Goal: Find specific page/section: Find specific page/section

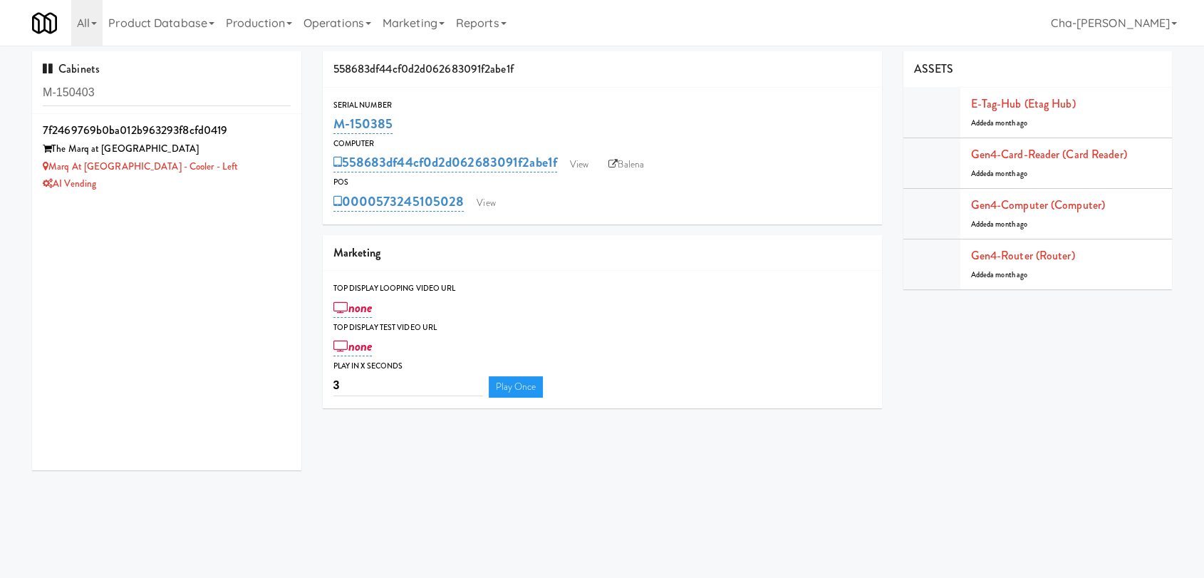
drag, startPoint x: 0, startPoint y: 0, endPoint x: 115, endPoint y: 93, distance: 147.9
click at [115, 93] on input "M-150403" at bounding box center [167, 93] width 248 height 26
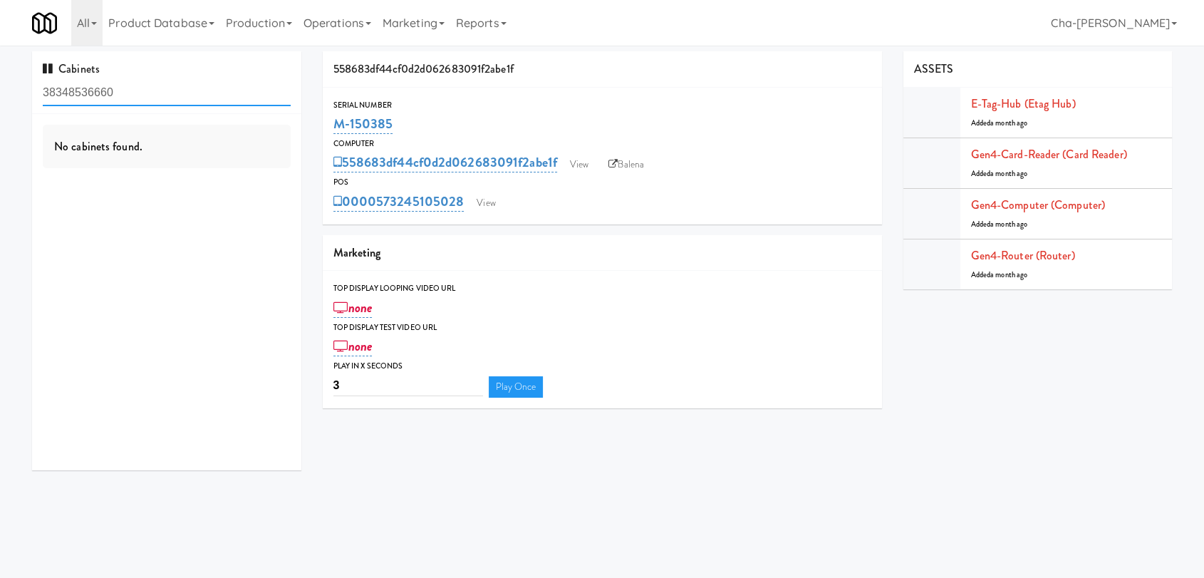
click at [171, 93] on input "38348536660" at bounding box center [167, 93] width 248 height 26
paste input "M-150394"
type input "M-150394"
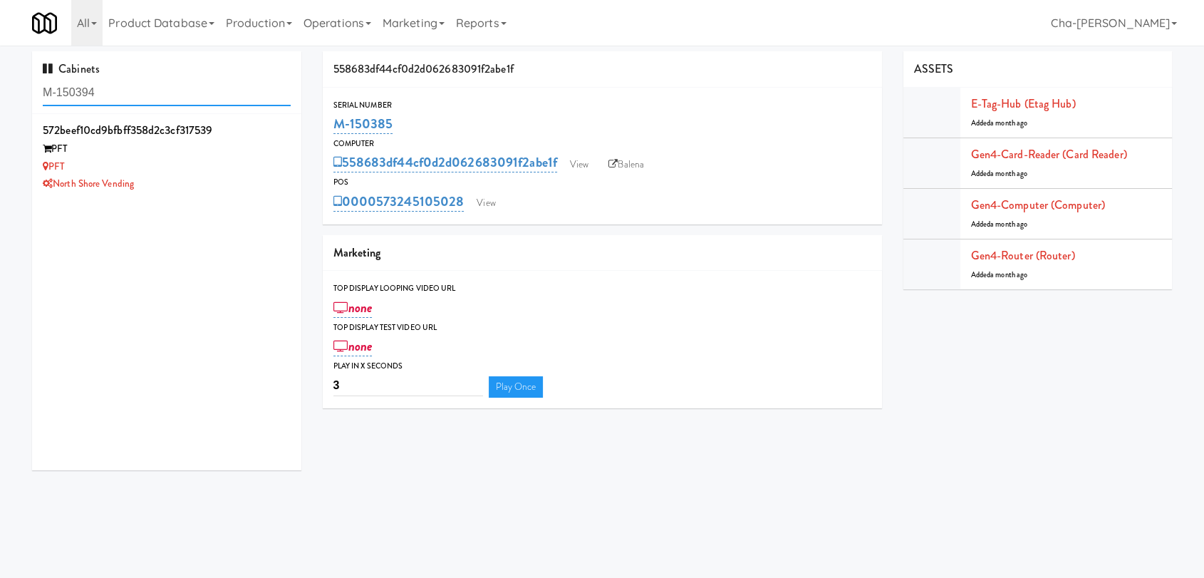
click at [146, 93] on input "M-150394" at bounding box center [167, 93] width 248 height 26
paste input "432, M-150406 (Converted 2 P)"
drag, startPoint x: 103, startPoint y: 93, endPoint x: 152, endPoint y: 92, distance: 48.4
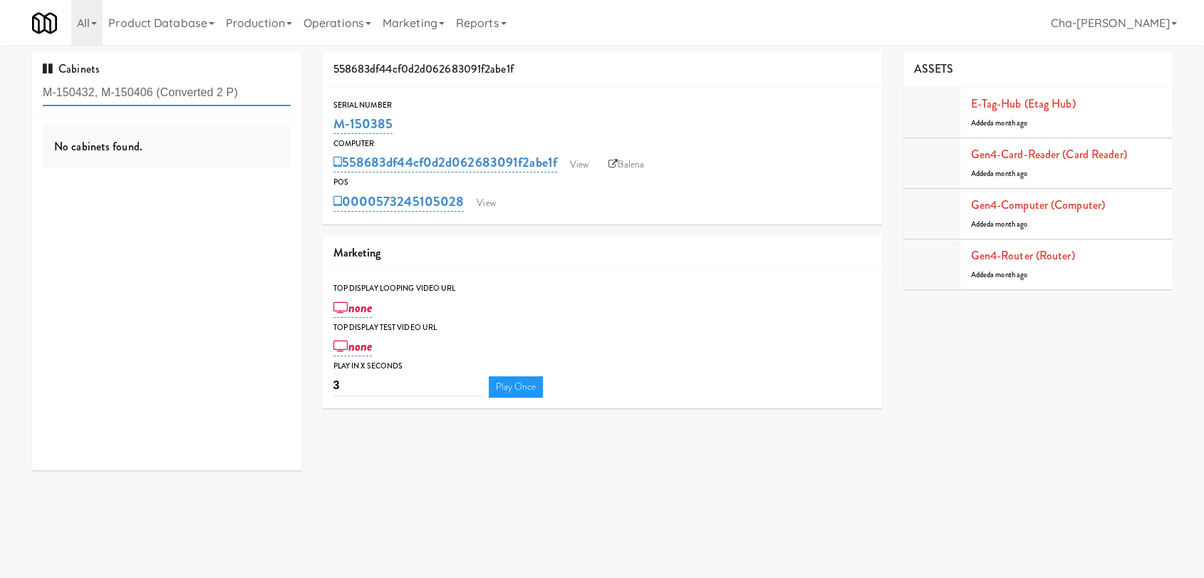
click at [152, 92] on input "M-150432, M-150406 (Converted 2 P)" at bounding box center [167, 93] width 248 height 26
drag, startPoint x: 243, startPoint y: 92, endPoint x: 94, endPoint y: 93, distance: 148.9
click at [94, 93] on input "M-150432, M-150406 (Converted 2 P)" at bounding box center [167, 93] width 248 height 26
type input "M-150432"
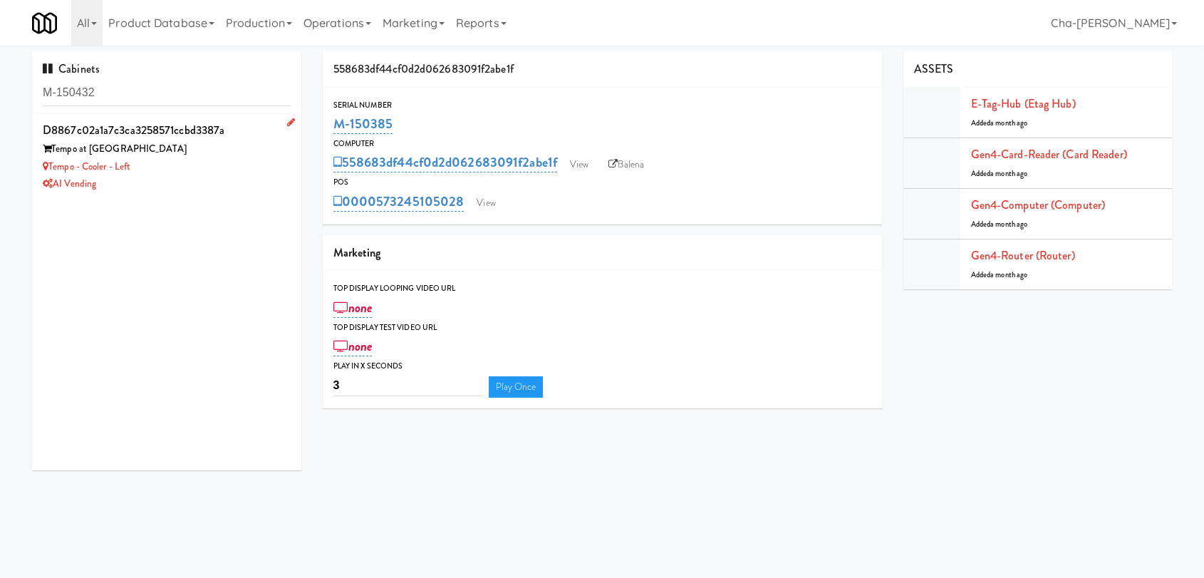
click at [206, 172] on div "Tempo - Cooler - Left" at bounding box center [167, 167] width 248 height 18
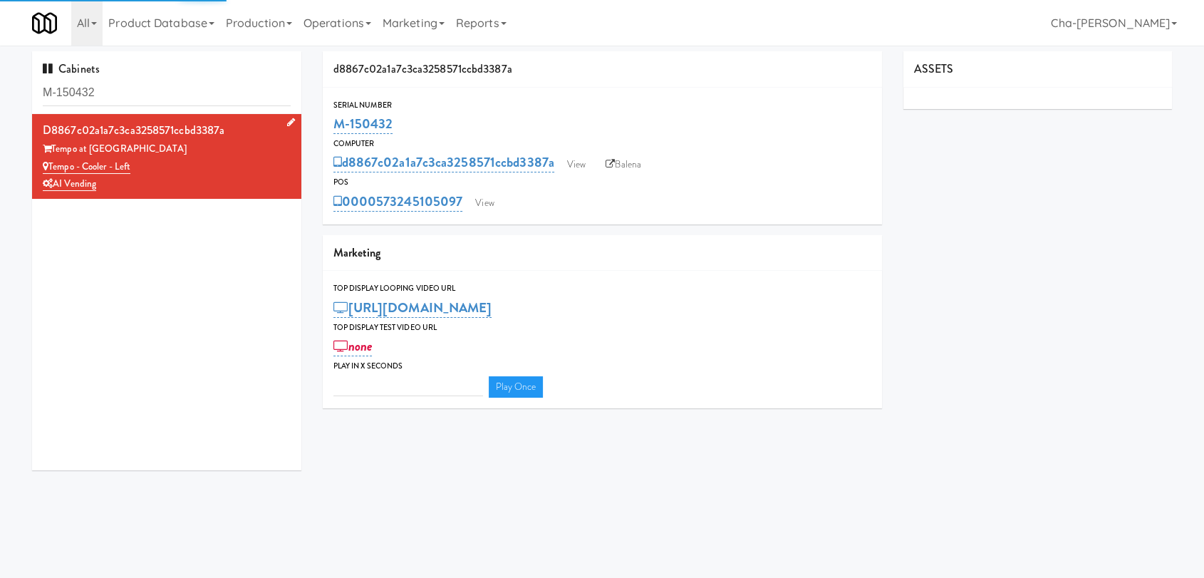
type input "3"
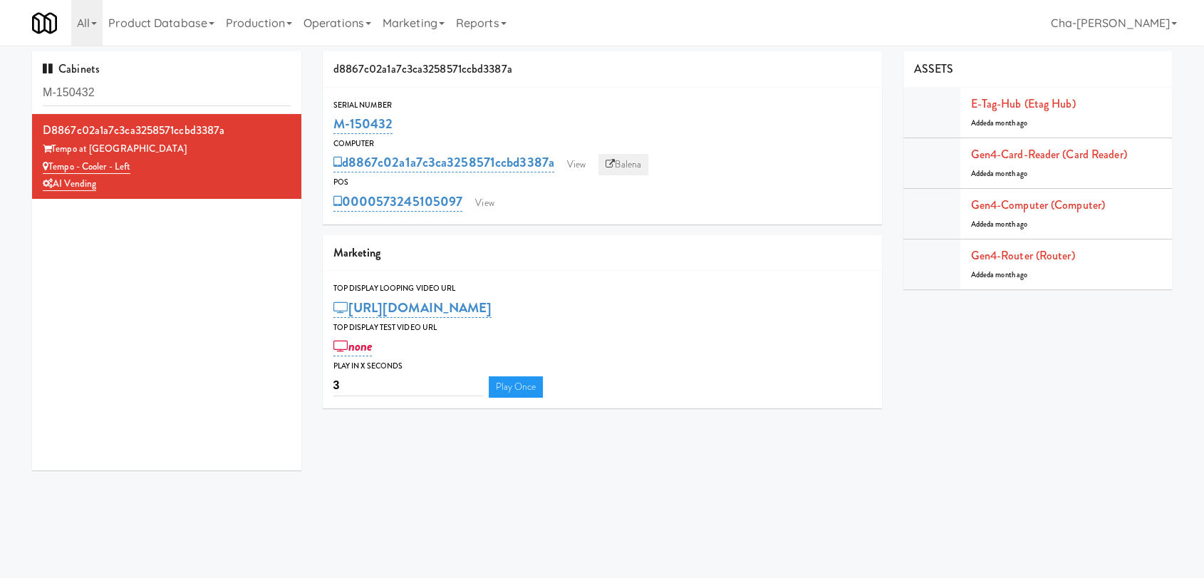
click at [629, 161] on link "Balena" at bounding box center [623, 164] width 50 height 21
drag, startPoint x: 405, startPoint y: 127, endPoint x: 335, endPoint y: 124, distance: 69.9
click at [335, 124] on div "M-150432" at bounding box center [602, 124] width 538 height 24
copy link "M-150432"
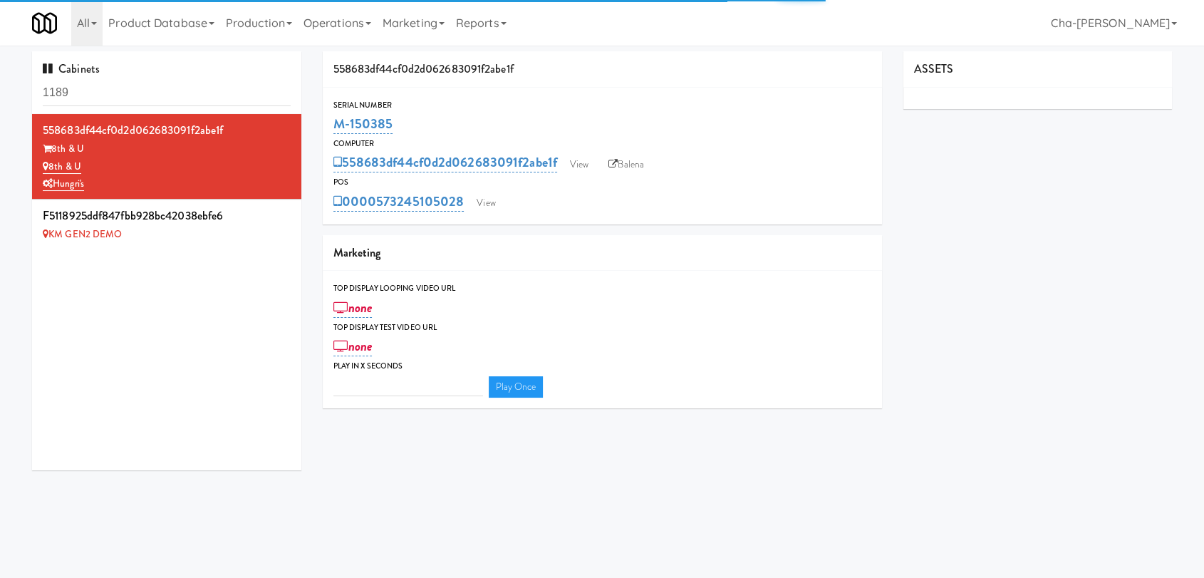
type input "3"
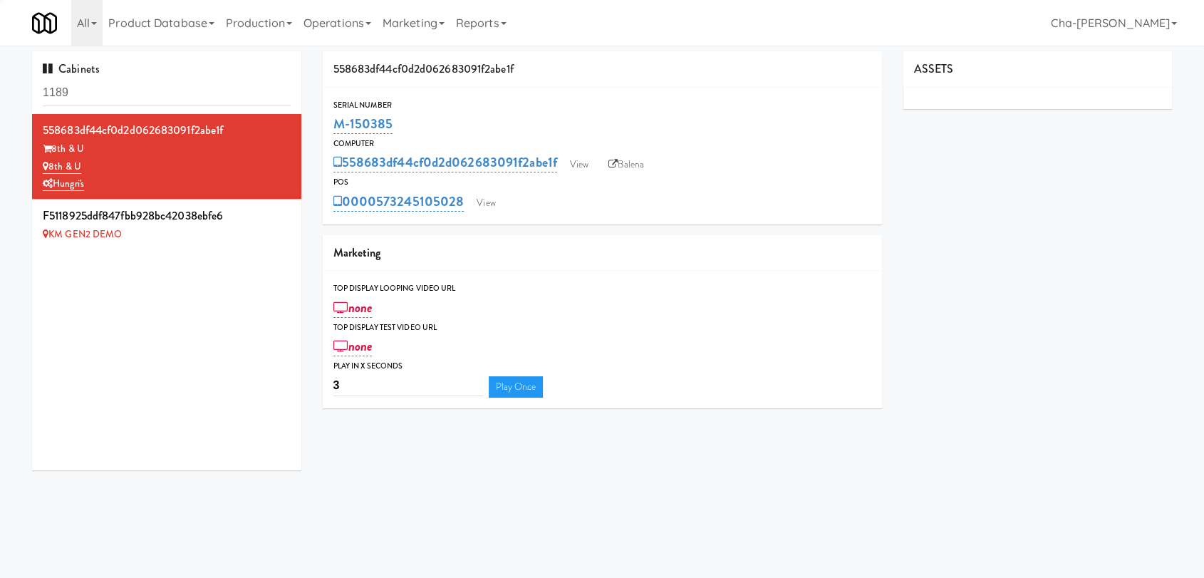
click at [96, 95] on input "1189" at bounding box center [167, 93] width 248 height 26
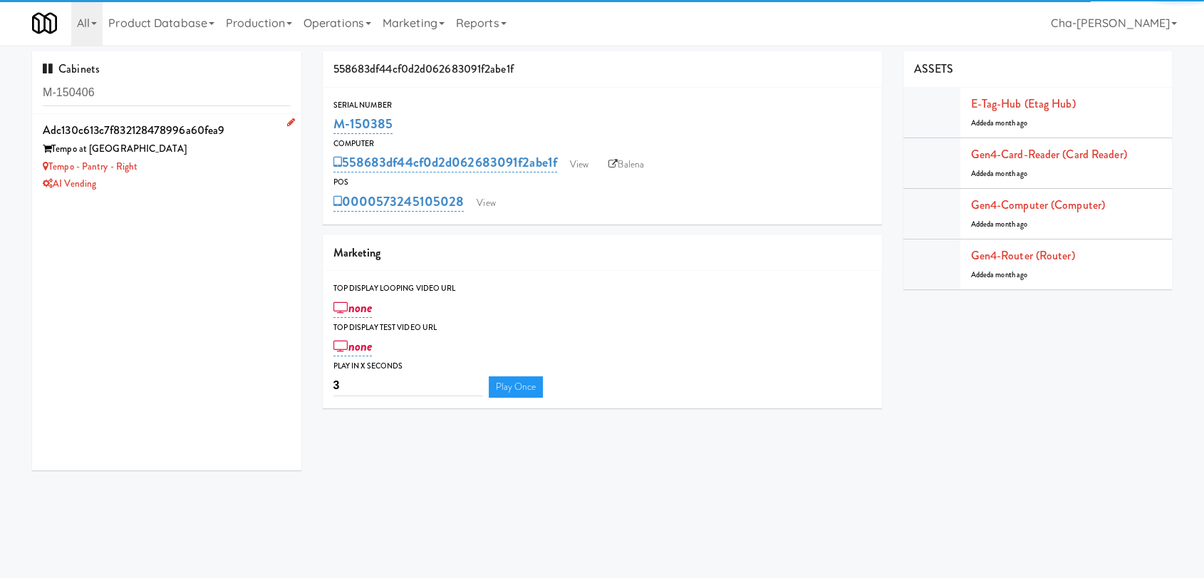
type input "M-150406"
click at [230, 176] on div "AI Vending" at bounding box center [167, 184] width 248 height 18
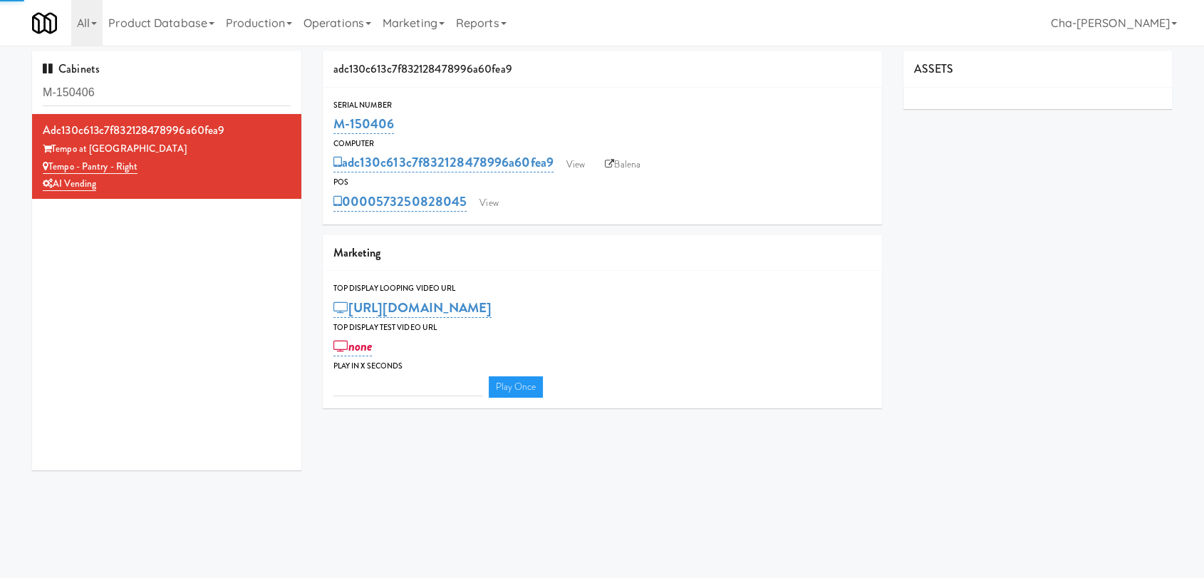
type input "3"
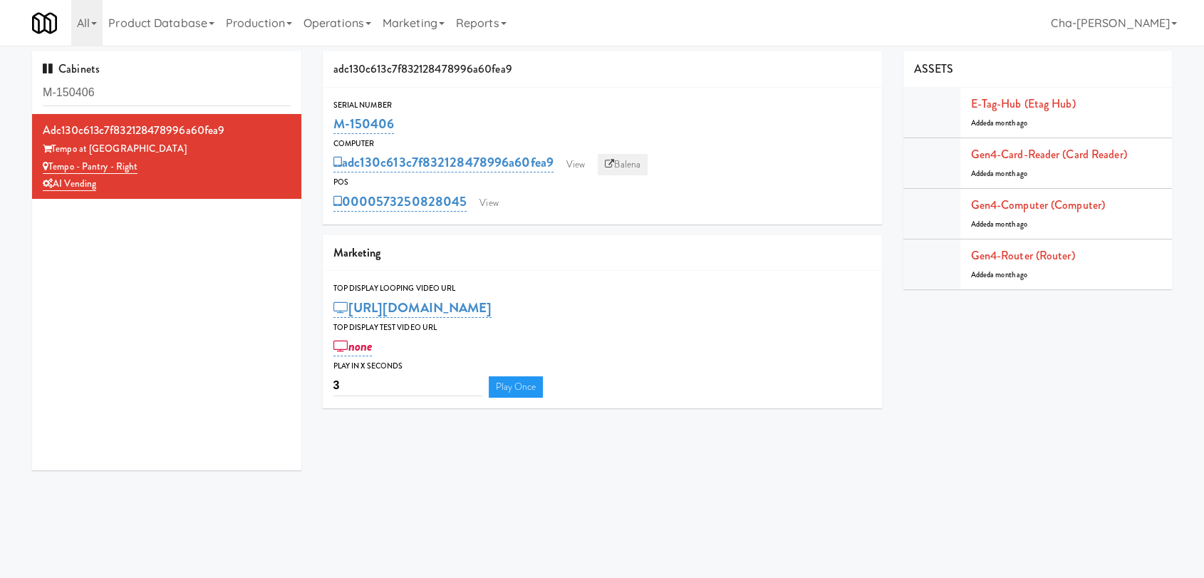
click at [632, 157] on link "Balena" at bounding box center [623, 164] width 50 height 21
drag, startPoint x: 407, startPoint y: 121, endPoint x: 317, endPoint y: 118, distance: 89.8
click at [317, 118] on div "adc130c613c7f832128478996a60fea9 Serial Number M-150406 Computer adc130c613c7f8…" at bounding box center [602, 235] width 580 height 368
copy link "M-150406"
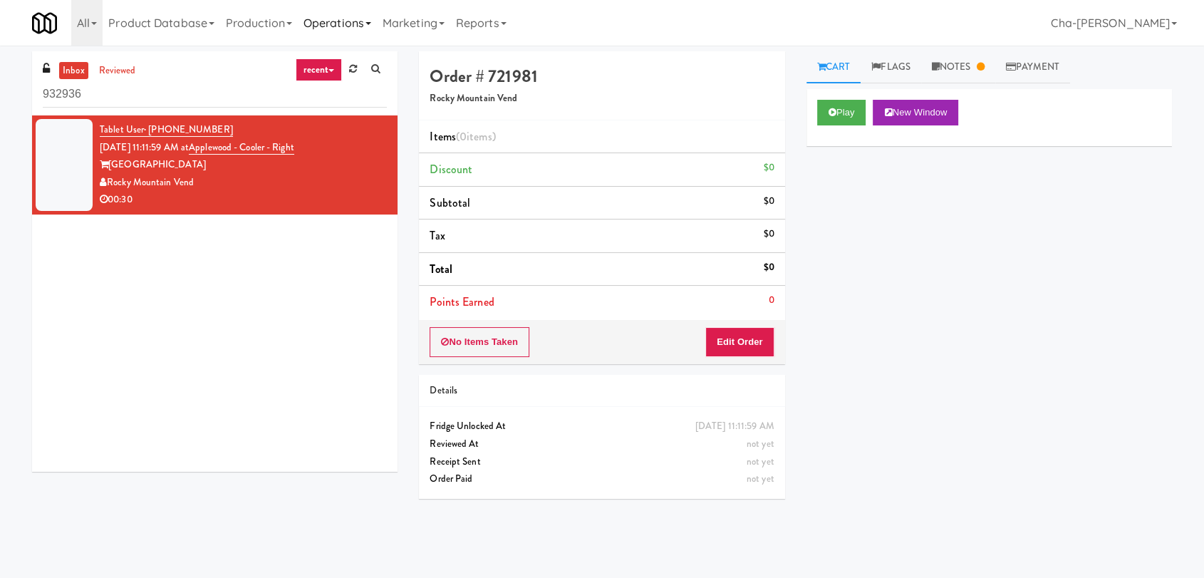
click at [365, 24] on link "Operations" at bounding box center [337, 23] width 79 height 46
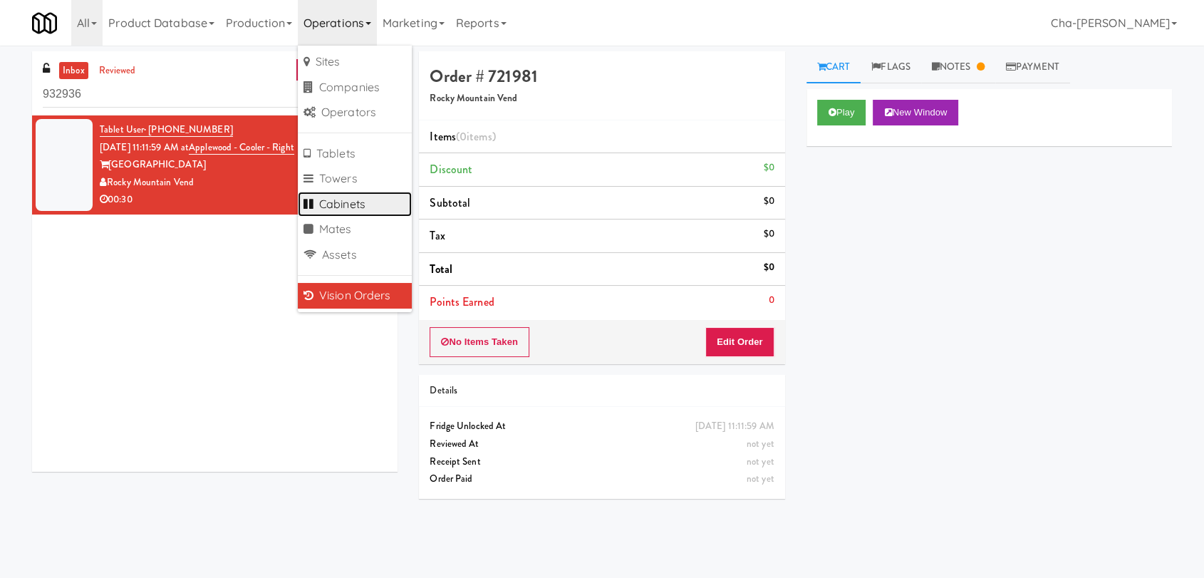
click at [357, 206] on link "Cabinets" at bounding box center [355, 205] width 114 height 26
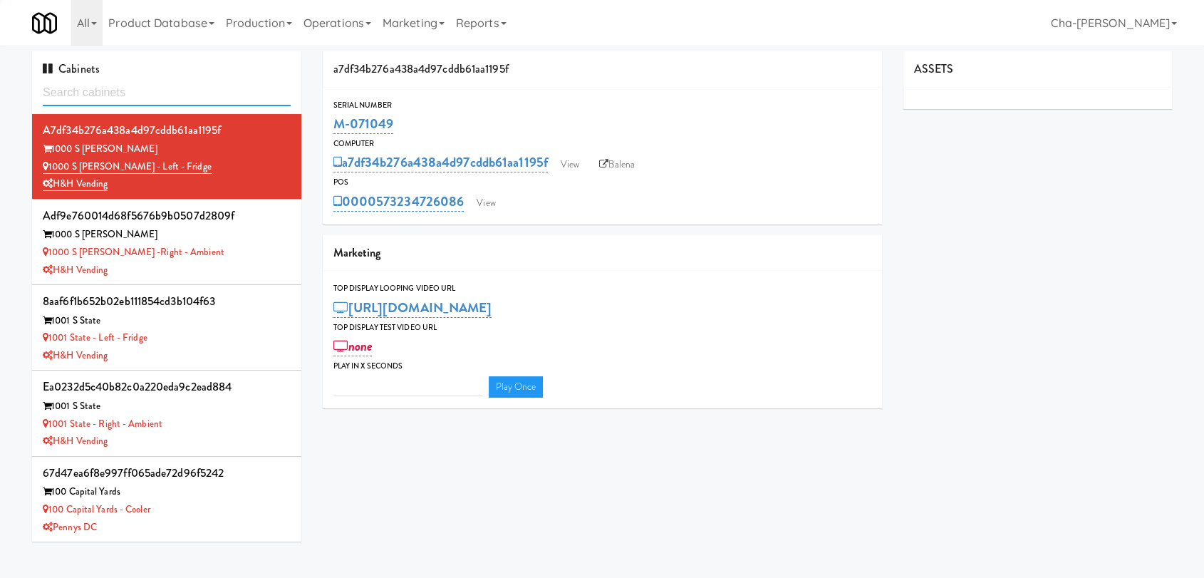
type input "M-126990"
type input "3"
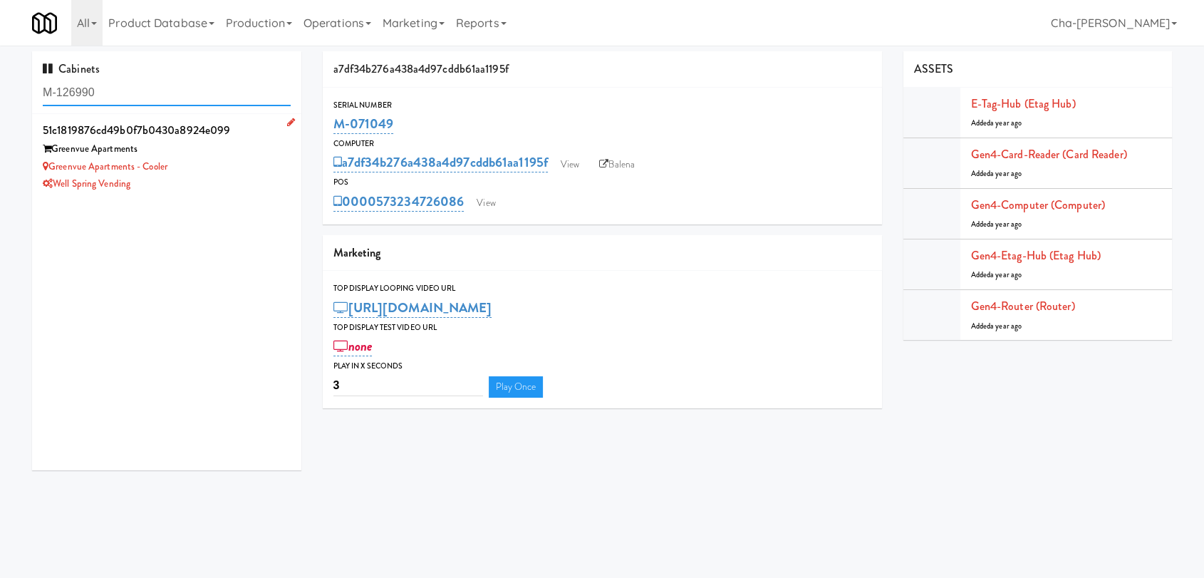
type input "M-126990"
click at [214, 168] on div "Greenvue Apartments - Cooler" at bounding box center [167, 167] width 248 height 18
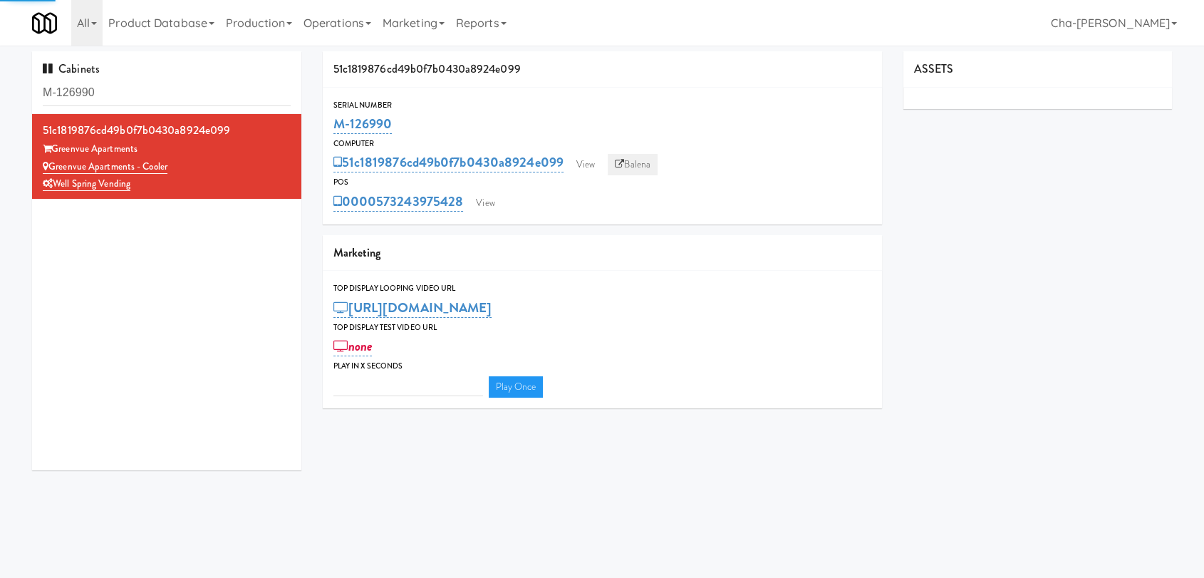
type input "3"
click at [630, 164] on link "Balena" at bounding box center [633, 164] width 50 height 21
